Goal: Task Accomplishment & Management: Manage account settings

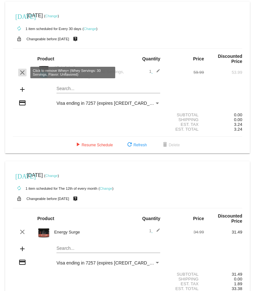
click at [23, 74] on mat-icon "clear" at bounding box center [23, 73] width 8 height 8
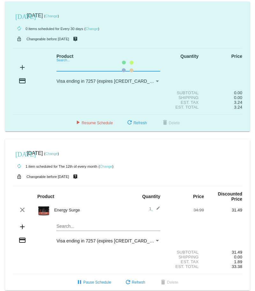
click at [64, 66] on mat-card "[DATE] [DATE] ( Change ) autorenew 0 items scheduled for Every 30 days ( Change…" at bounding box center [127, 67] width 245 height 130
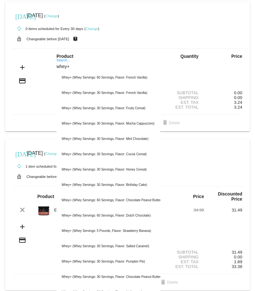
click at [64, 60] on div "whey+ Search..." at bounding box center [108, 65] width 104 height 12
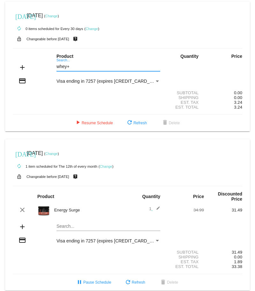
click at [78, 68] on input "whey+" at bounding box center [108, 66] width 104 height 5
click at [70, 64] on input "whey+" at bounding box center [108, 66] width 104 height 5
click at [64, 62] on div "whey+ Search..." at bounding box center [108, 65] width 104 height 12
click at [65, 61] on div "whey+ Search..." at bounding box center [108, 65] width 104 height 12
click at [69, 60] on div "whey+ Search..." at bounding box center [108, 65] width 104 height 12
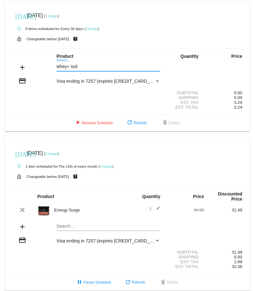
type input "whey+ isol"
